Goal: Find specific page/section: Find specific page/section

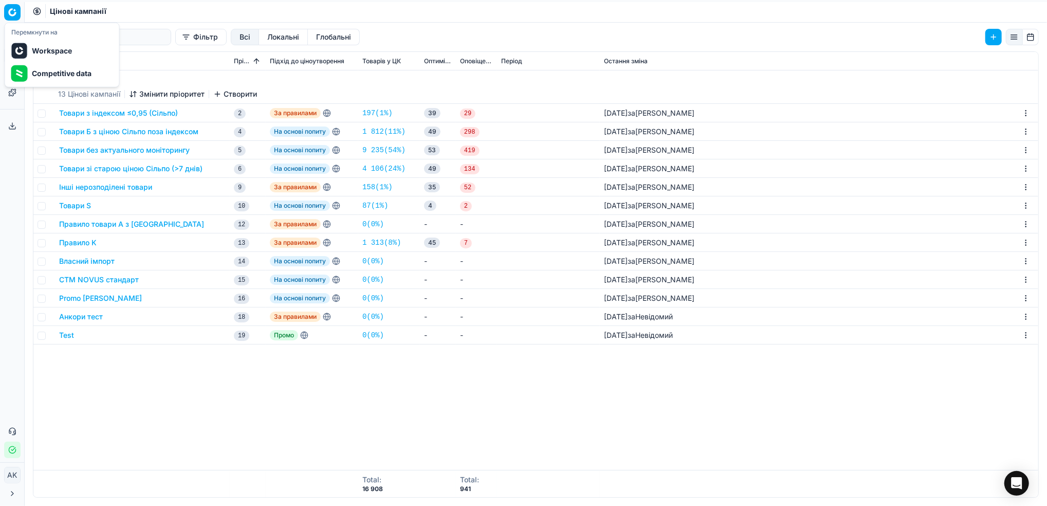
click at [9, 17] on html "Pricing platform Аналітика Цінова оптимізація Асортимент продукції Шаблони Серв…" at bounding box center [523, 253] width 1047 height 506
click at [145, 400] on html "Pricing platform Аналітика Цінова оптимізація Асортимент продукції Шаблони Серв…" at bounding box center [523, 253] width 1047 height 506
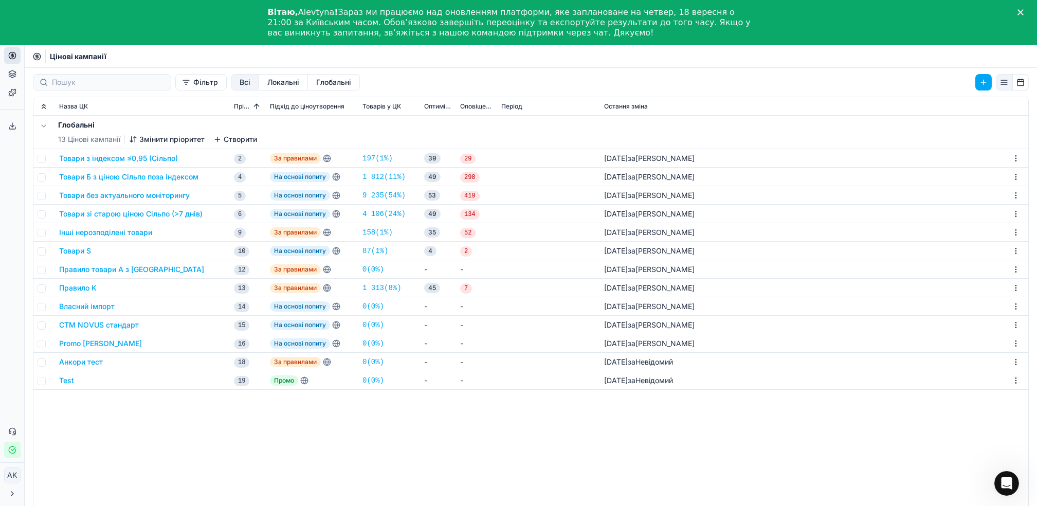
click at [647, 483] on div "Глобальні 13 Цінові кампанії Змінити пріоритет Створити Товари з індексом ≤0,95…" at bounding box center [530, 315] width 995 height 399
click at [597, 463] on div "Глобальні 13 Цінові кампанії Змінити пріоритет Створити Товари з індексом ≤0,95…" at bounding box center [530, 315] width 995 height 399
click at [212, 426] on div "Глобальні 13 Цінові кампанії Змінити пріоритет Створити Товари з індексом ≤0,95…" at bounding box center [530, 315] width 995 height 399
click at [1023, 11] on icon "Закрити" at bounding box center [1020, 12] width 6 height 6
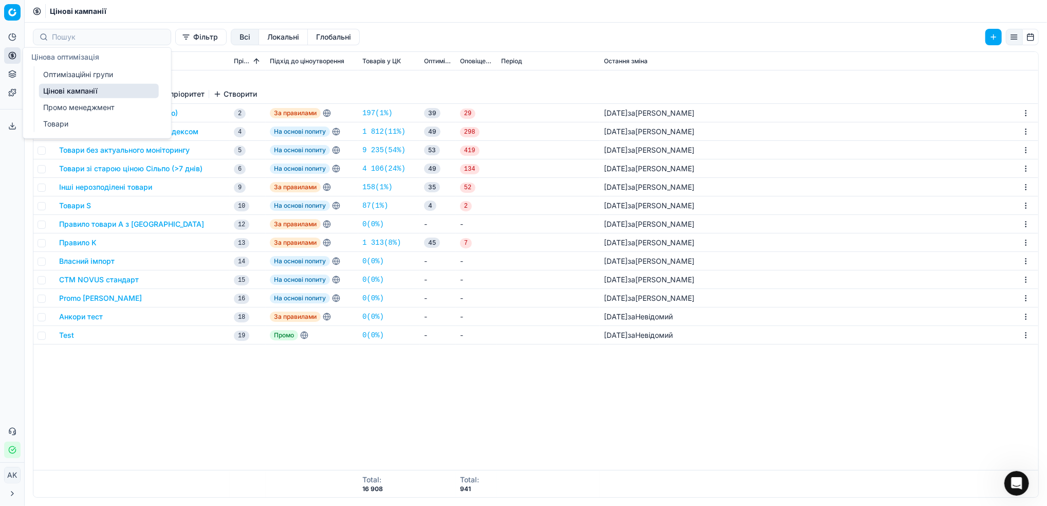
click at [48, 70] on link "Оптимізаційні групи" at bounding box center [99, 74] width 120 height 14
